Goal: Navigation & Orientation: Understand site structure

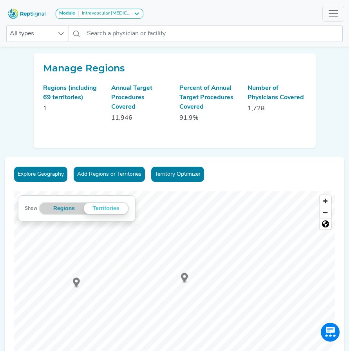
scroll to position [169, 1]
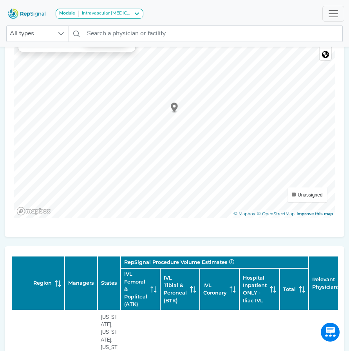
click at [174, 106] on circle "Map marker" at bounding box center [174, 106] width 3 height 3
click at [158, 102] on icon "Map marker" at bounding box center [161, 102] width 7 height 9
click at [235, 218] on div "Explore Geography Add Regions or Territories Territory Optimizer Show Regions T…" at bounding box center [175, 112] width 340 height 249
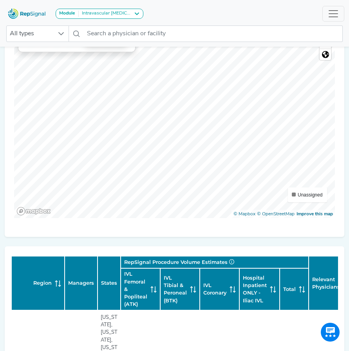
click at [232, 220] on div "Explore Geography Add Regions or Territories Territory Optimizer Show Regions T…" at bounding box center [175, 112] width 340 height 249
click at [244, 218] on div "Show Regions Territories Territories Unassigned © Mapbox © OpenStreetMap Improv…" at bounding box center [174, 120] width 321 height 196
click at [189, 69] on icon "Map marker" at bounding box center [188, 67] width 7 height 9
click at [136, 163] on circle "Map marker" at bounding box center [135, 163] width 3 height 3
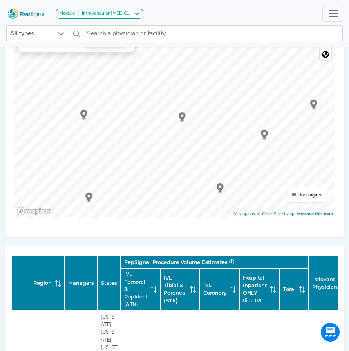
click at [180, 116] on icon "Map marker" at bounding box center [182, 116] width 7 height 9
click at [226, 129] on icon "Map marker" at bounding box center [225, 129] width 7 height 9
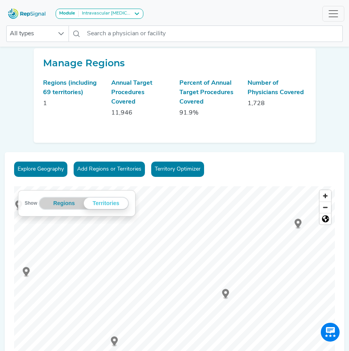
scroll to position [0, 1]
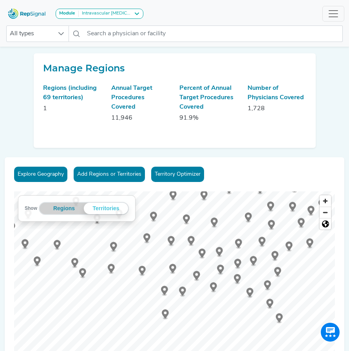
drag, startPoint x: 238, startPoint y: 258, endPoint x: 236, endPoint y: 268, distance: 10.8
click at [236, 268] on ellipse "Map marker" at bounding box center [237, 268] width 3 height 2
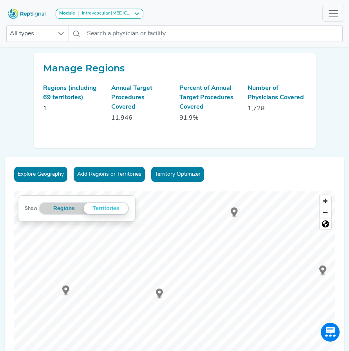
click at [294, 176] on div "Explore Geography Add Regions or Territories Territory Optimizer Show Regions T…" at bounding box center [175, 281] width 340 height 249
click at [118, 232] on icon "Map marker" at bounding box center [119, 229] width 7 height 9
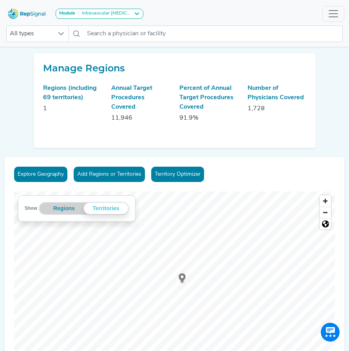
click at [181, 282] on icon "Map marker" at bounding box center [182, 277] width 7 height 9
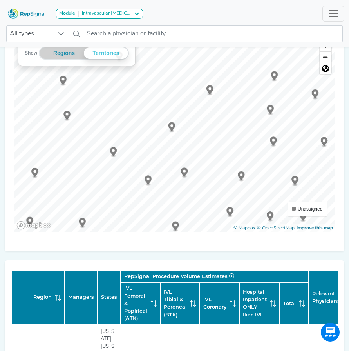
scroll to position [118, 1]
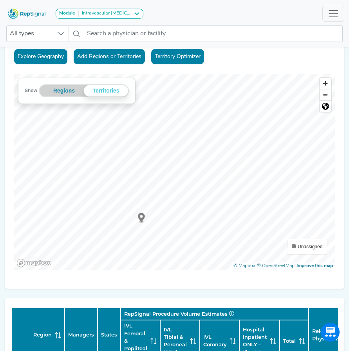
click at [139, 221] on ellipse "Map marker" at bounding box center [141, 221] width 5 height 2
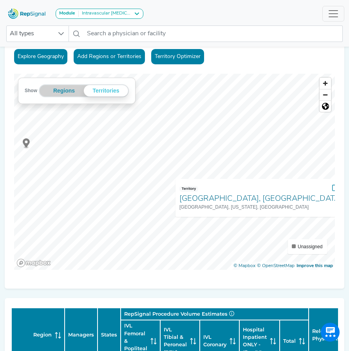
click at [295, 190] on div "Show Regions Territories Territories Unassigned © Mapbox © OpenStreetMap Improv…" at bounding box center [174, 172] width 321 height 196
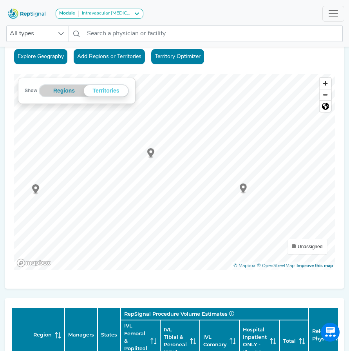
click at [151, 152] on icon "Map marker" at bounding box center [150, 152] width 7 height 9
click at [218, 169] on icon "Map marker" at bounding box center [219, 168] width 7 height 9
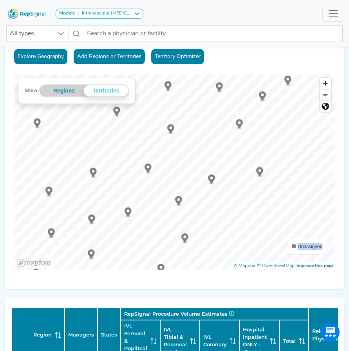
click at [298, 247] on span "Unassigned" at bounding box center [310, 246] width 25 height 5
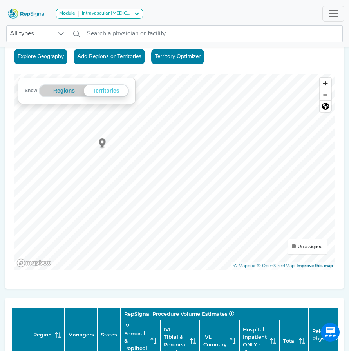
click at [101, 142] on circle "Map marker" at bounding box center [102, 141] width 3 height 3
click at [92, 163] on icon "Map marker" at bounding box center [95, 163] width 7 height 9
click at [32, 129] on icon "Map marker" at bounding box center [35, 129] width 7 height 9
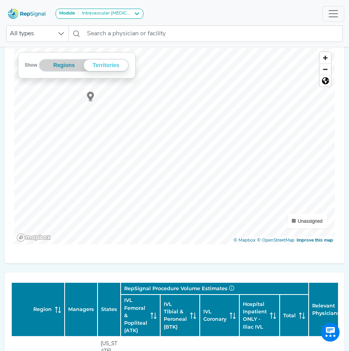
scroll to position [157, 1]
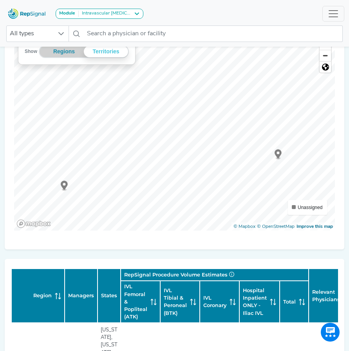
click at [277, 153] on circle "Map marker" at bounding box center [278, 152] width 3 height 3
click at [313, 205] on span "Unassigned" at bounding box center [310, 207] width 25 height 5
click at [202, 176] on icon "Map marker" at bounding box center [203, 173] width 7 height 9
click at [196, 133] on circle "Map marker" at bounding box center [196, 132] width 3 height 3
click at [268, 128] on icon "Map marker" at bounding box center [267, 126] width 7 height 9
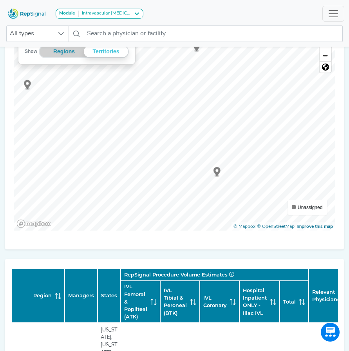
click at [215, 172] on icon "Map marker" at bounding box center [217, 171] width 7 height 9
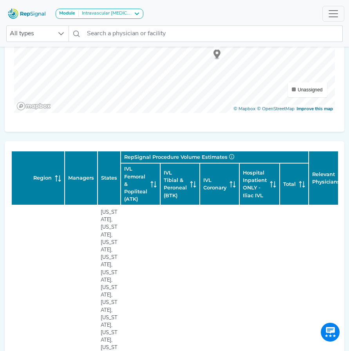
scroll to position [235, 1]
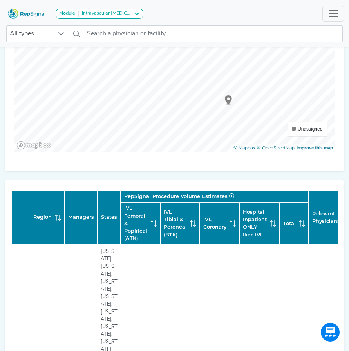
click at [227, 100] on g "Map marker" at bounding box center [228, 100] width 7 height 10
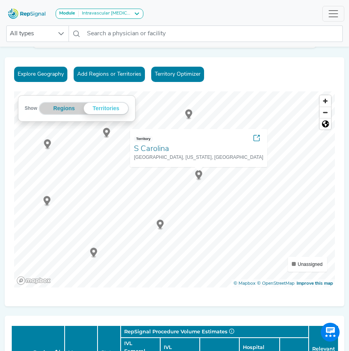
scroll to position [116, 1]
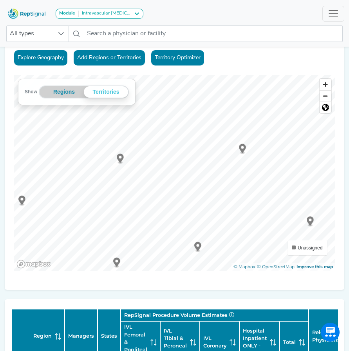
click at [241, 148] on circle "Map marker" at bounding box center [242, 147] width 3 height 3
click at [74, 140] on circle "Map marker" at bounding box center [75, 139] width 3 height 3
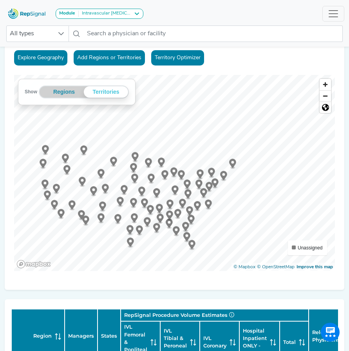
click at [189, 75] on div at bounding box center [174, 75] width 321 height 0
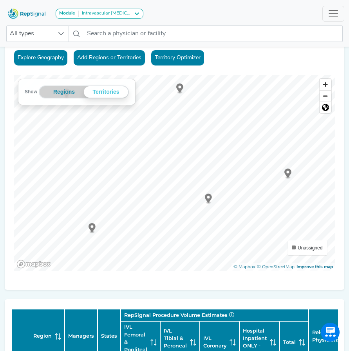
click at [207, 200] on icon "Map marker" at bounding box center [208, 198] width 7 height 9
